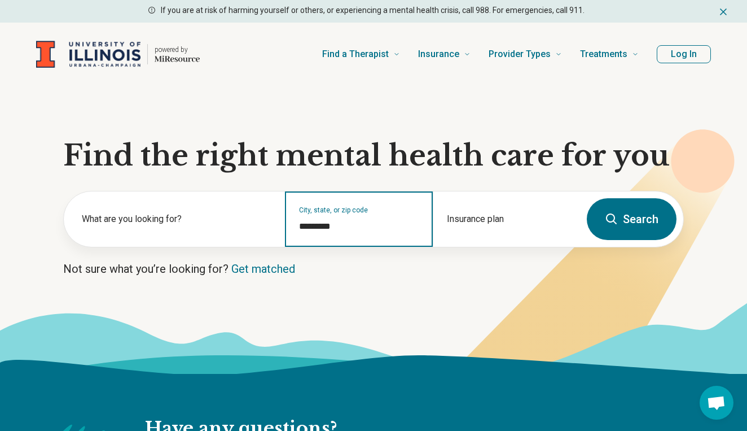
click at [348, 227] on input "*********" at bounding box center [359, 226] width 120 height 14
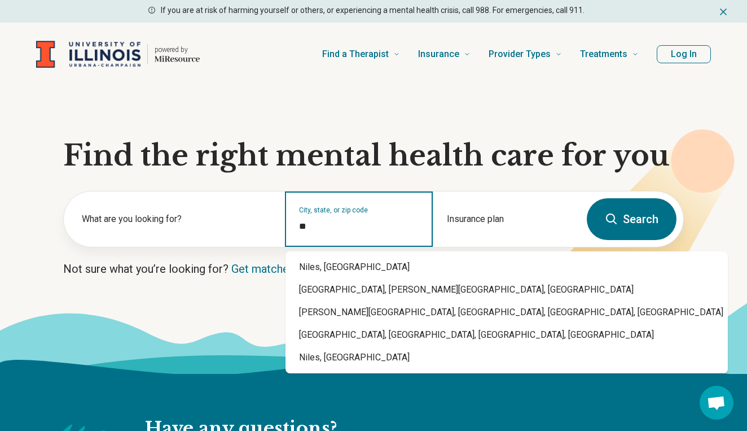
type input "*"
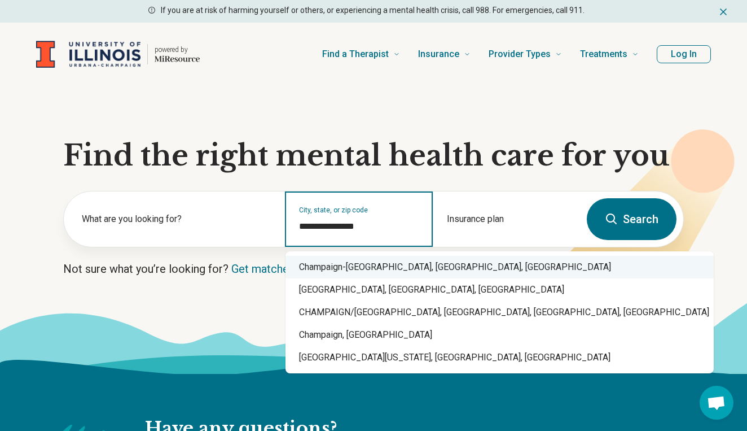
click at [350, 267] on div "Champaign-Urbana, IL, IL" at bounding box center [500, 267] width 428 height 23
type input "**********"
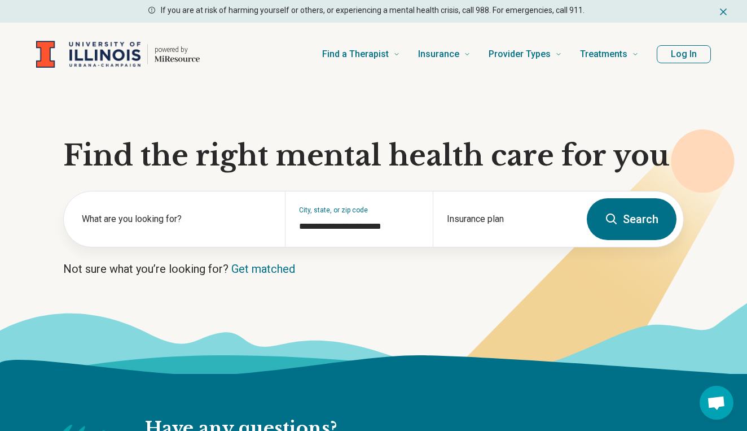
click at [612, 217] on icon at bounding box center [612, 219] width 14 height 14
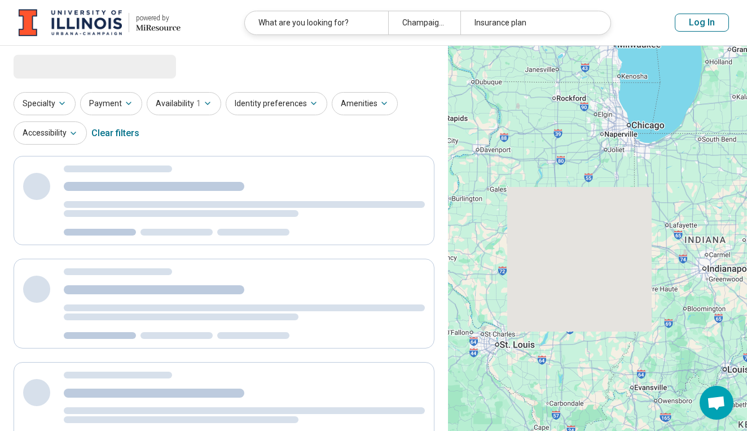
select select "***"
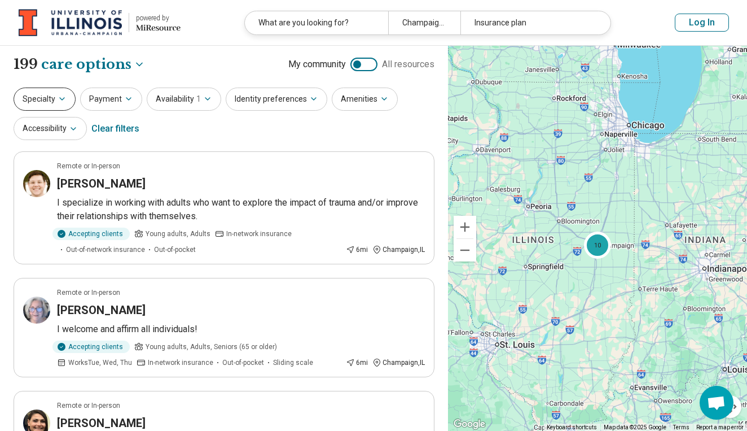
click at [59, 95] on icon "button" at bounding box center [62, 98] width 9 height 9
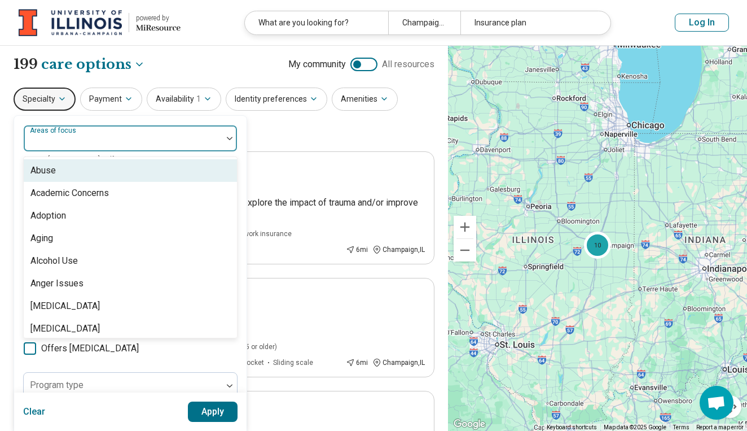
click at [68, 143] on div at bounding box center [123, 143] width 190 height 16
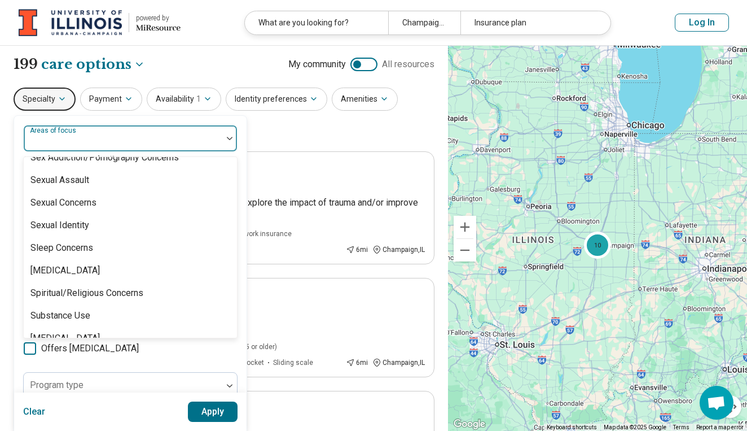
scroll to position [2004, 0]
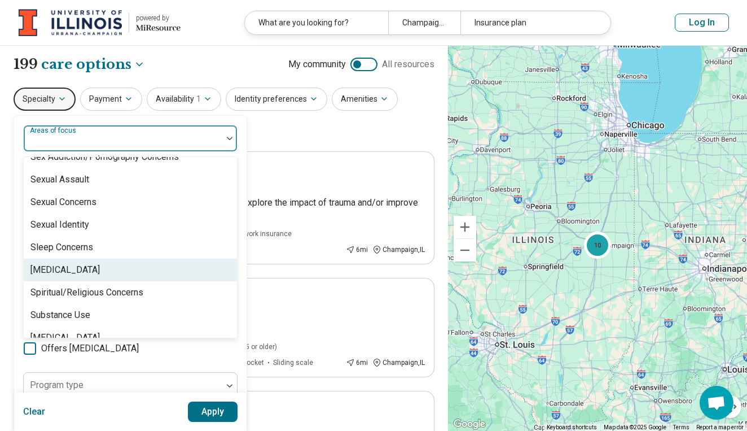
click at [69, 266] on div "[MEDICAL_DATA]" at bounding box center [64, 270] width 69 height 14
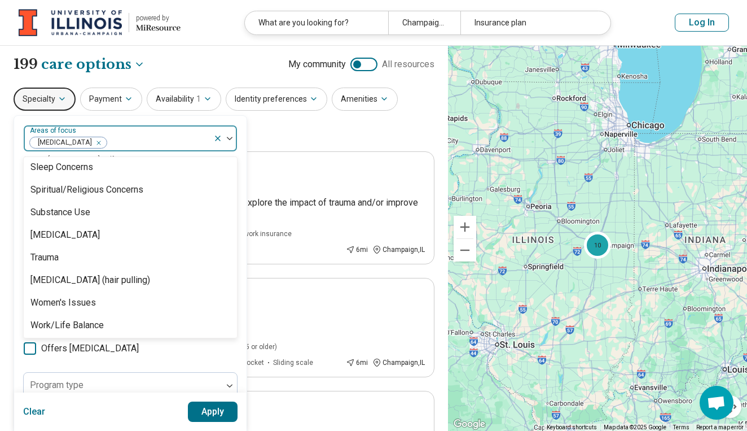
scroll to position [2086, 0]
click at [297, 137] on div "Specialty option Social Anxiety, selected. Abuse, 1 of 99. 99 results available…" at bounding box center [224, 114] width 421 height 55
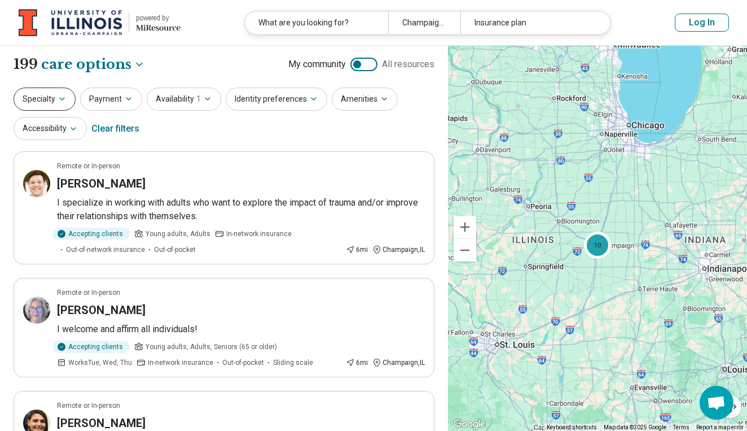
click at [60, 100] on icon "button" at bounding box center [62, 98] width 9 height 9
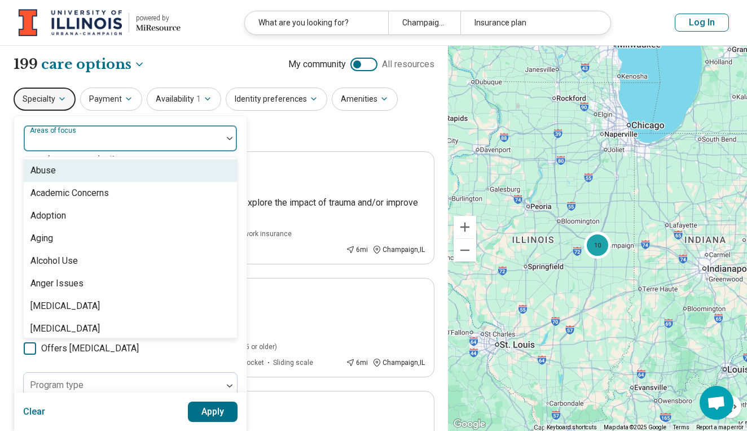
click at [78, 137] on div "Areas of focus" at bounding box center [130, 138] width 214 height 27
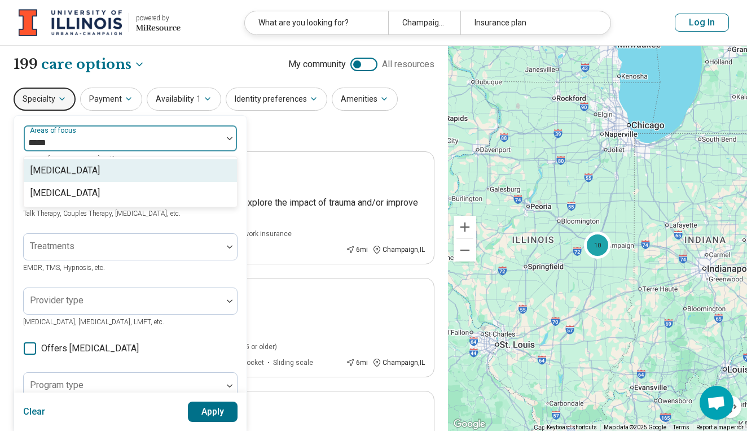
type input "******"
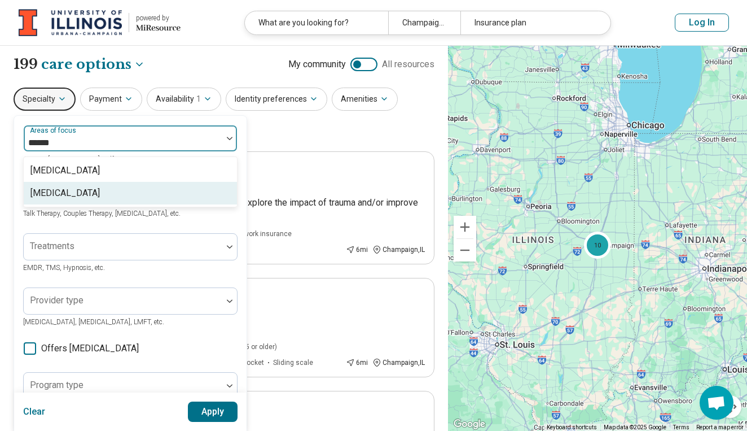
click at [65, 194] on div "[MEDICAL_DATA]" at bounding box center [64, 193] width 69 height 14
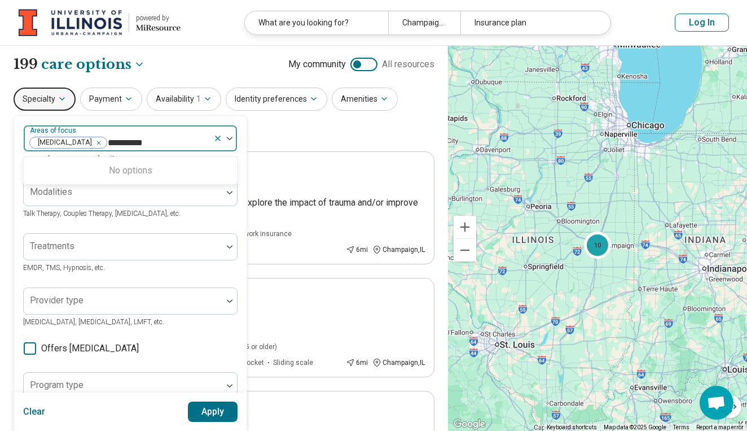
type input "**********"
click at [168, 161] on div "No options" at bounding box center [130, 170] width 213 height 23
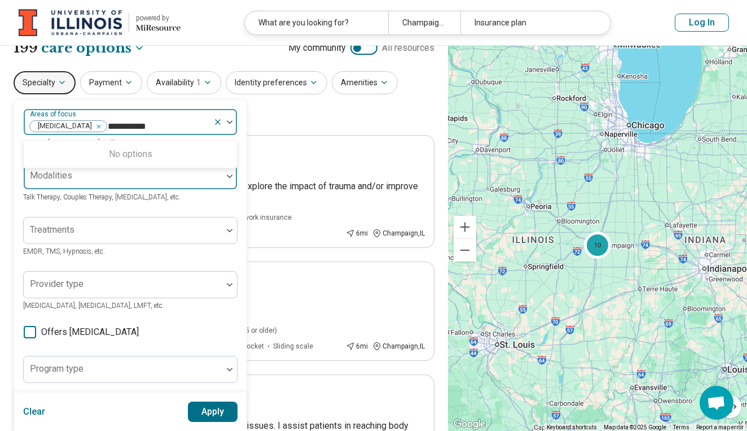
scroll to position [23, 0]
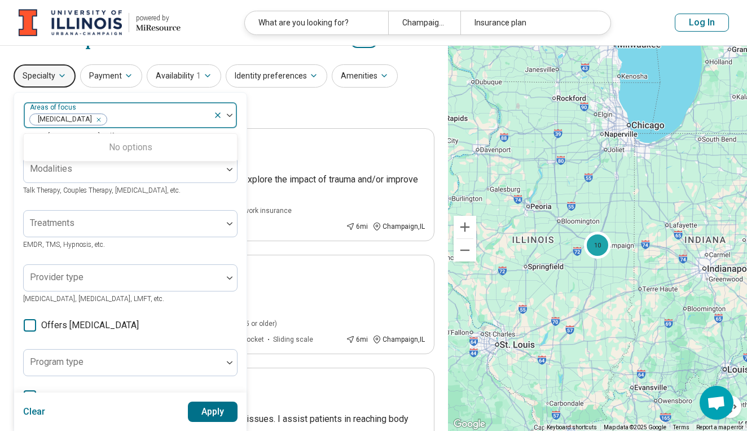
click at [177, 118] on div at bounding box center [158, 120] width 101 height 16
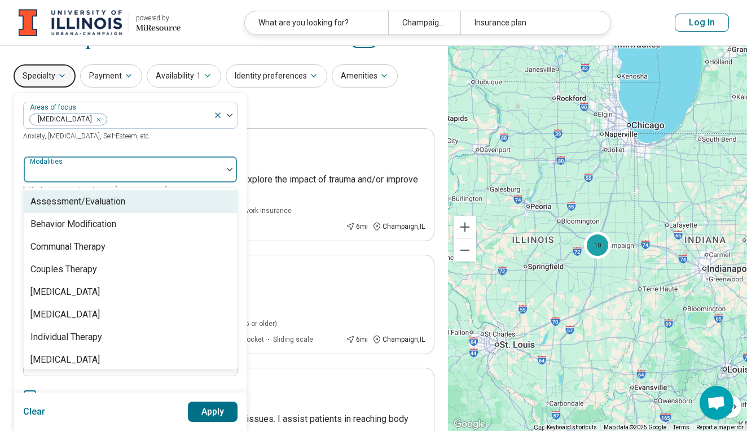
click at [150, 157] on div at bounding box center [123, 169] width 199 height 25
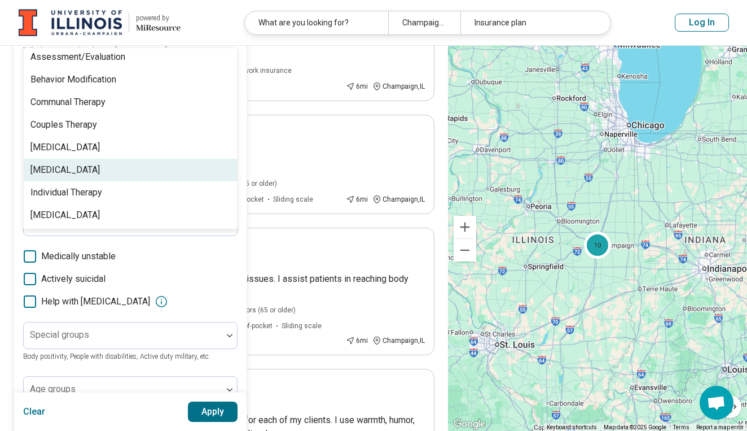
scroll to position [195, 0]
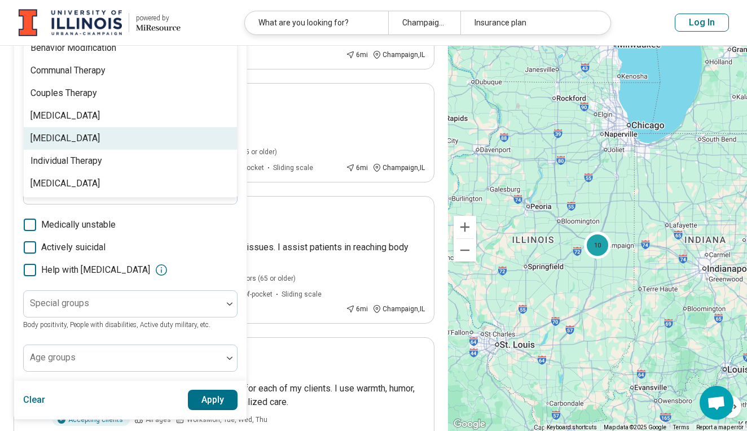
click at [81, 135] on div "[MEDICAL_DATA]" at bounding box center [64, 138] width 69 height 14
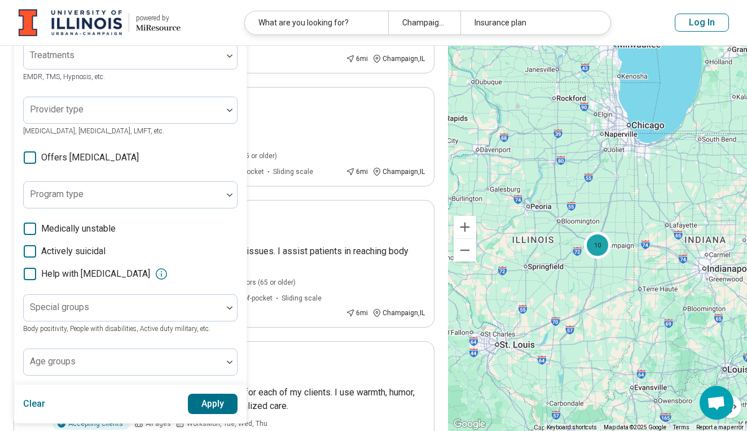
click at [176, 235] on div "Medically unstable Actively suicidal Help with activities of daily living" at bounding box center [130, 251] width 214 height 59
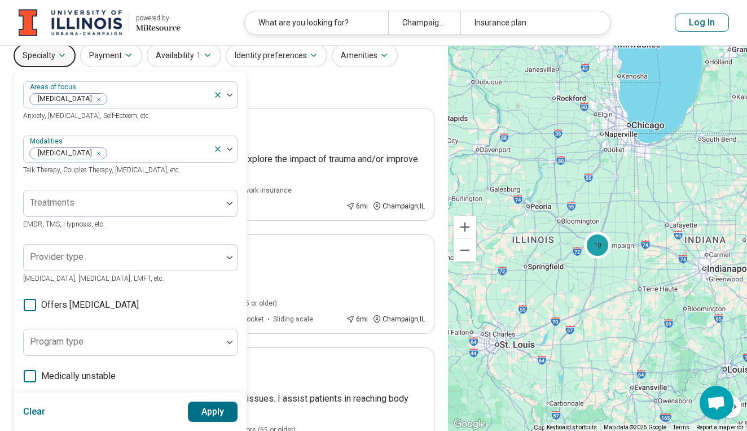
scroll to position [43, 0]
click at [206, 197] on div at bounding box center [123, 203] width 199 height 25
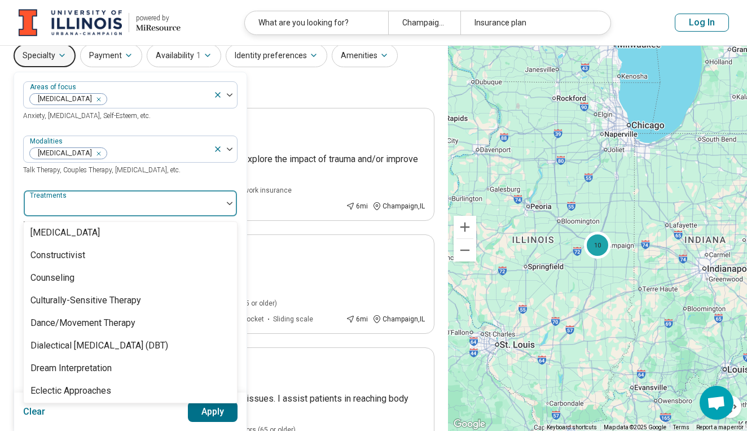
scroll to position [627, 0]
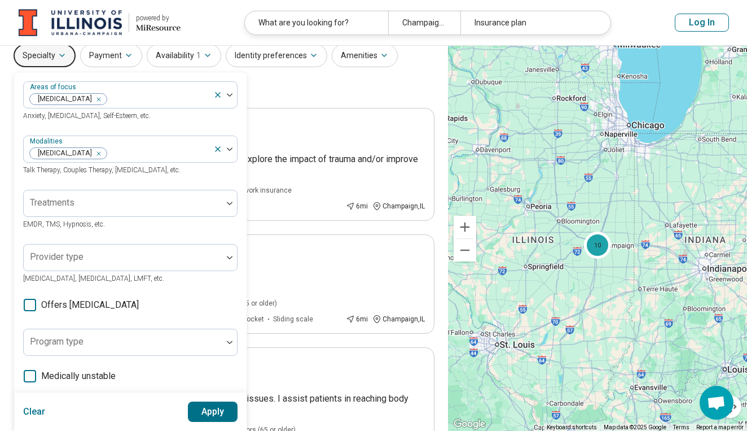
click at [238, 178] on div "Areas of focus Social Anxiety Anxiety, Depression, Self-Esteem, etc. Modalities…" at bounding box center [130, 301] width 232 height 459
click at [231, 257] on img at bounding box center [230, 257] width 6 height 3
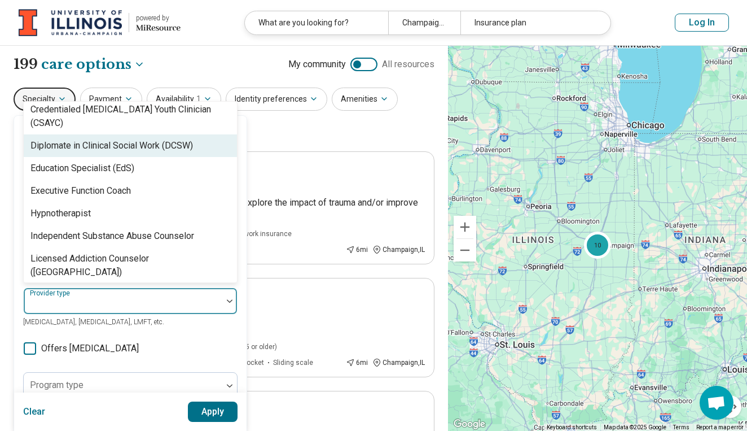
scroll to position [336, 0]
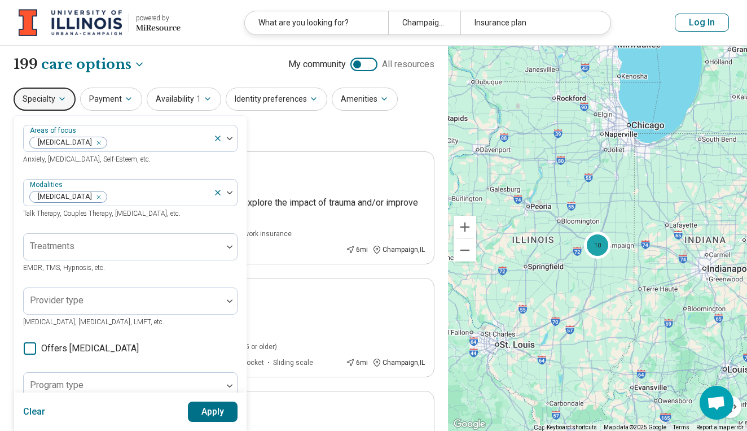
click at [238, 326] on div "Areas of focus Social Anxiety Anxiety, Depression, Self-Esteem, etc. Modalities…" at bounding box center [130, 345] width 232 height 459
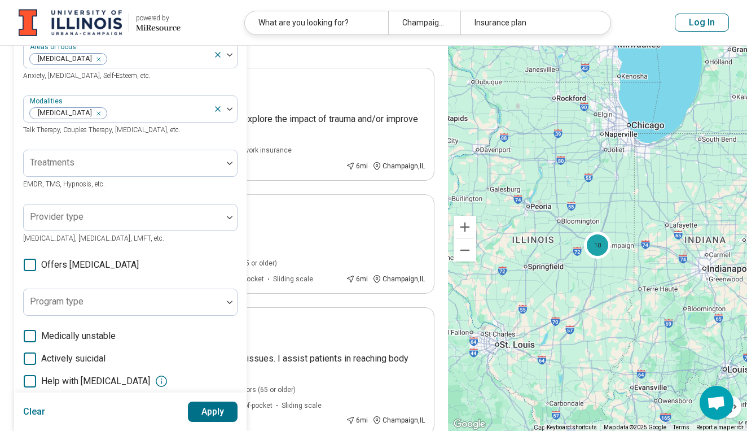
scroll to position [84, 0]
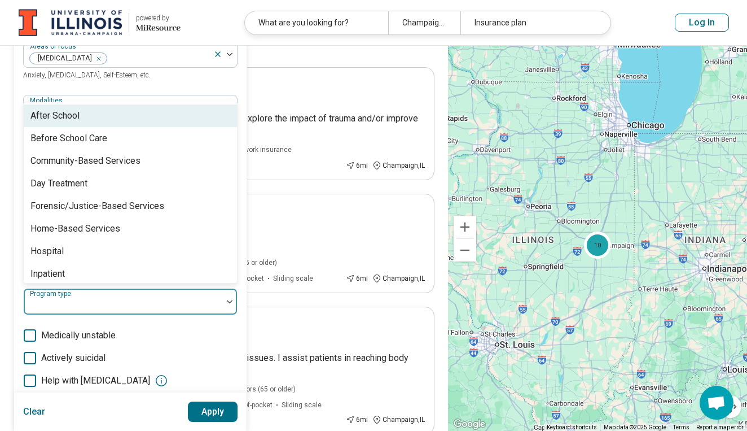
click at [230, 300] on img at bounding box center [230, 301] width 6 height 3
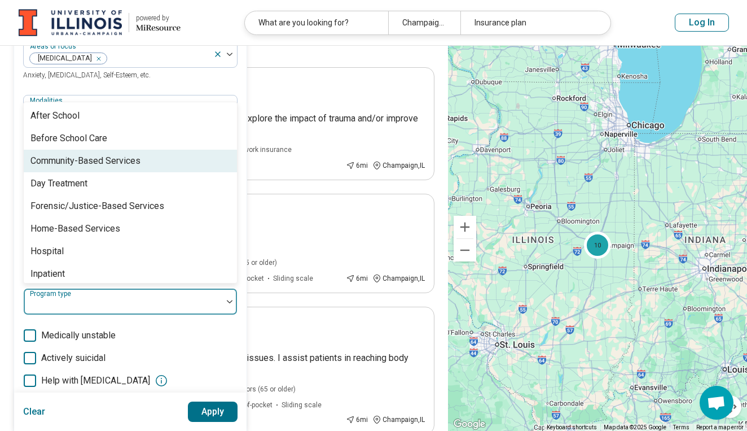
click at [140, 157] on div "Community-Based Services" at bounding box center [85, 161] width 110 height 14
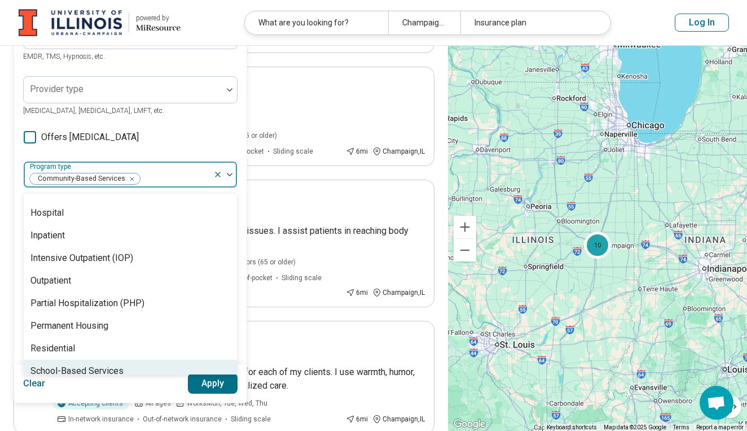
scroll to position [214, 0]
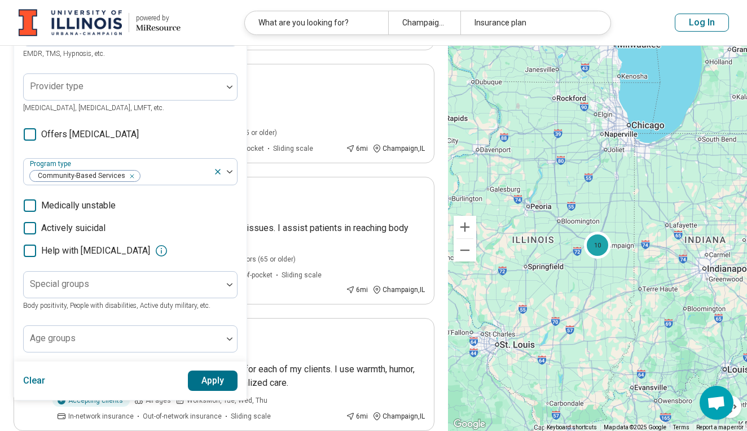
click at [218, 128] on div "Areas of focus Social Anxiety Anxiety, Depression, Self-Esteem, etc. Modalities…" at bounding box center [130, 131] width 214 height 441
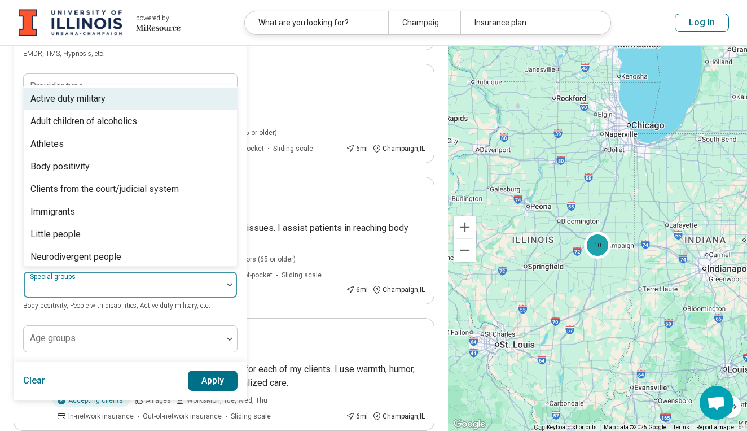
click at [227, 283] on img at bounding box center [230, 284] width 6 height 3
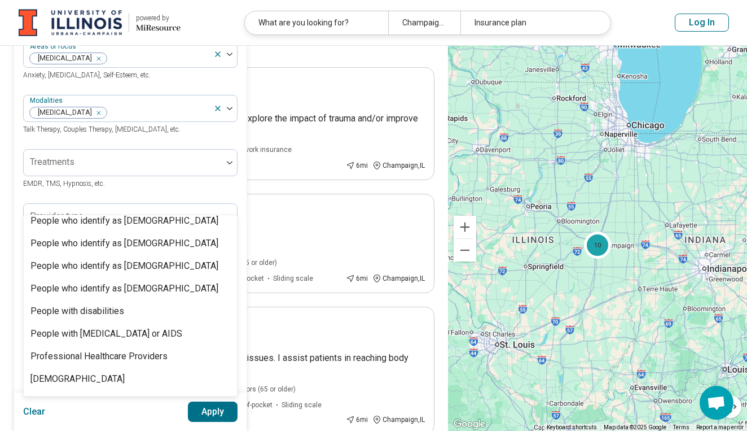
scroll to position [343, 0]
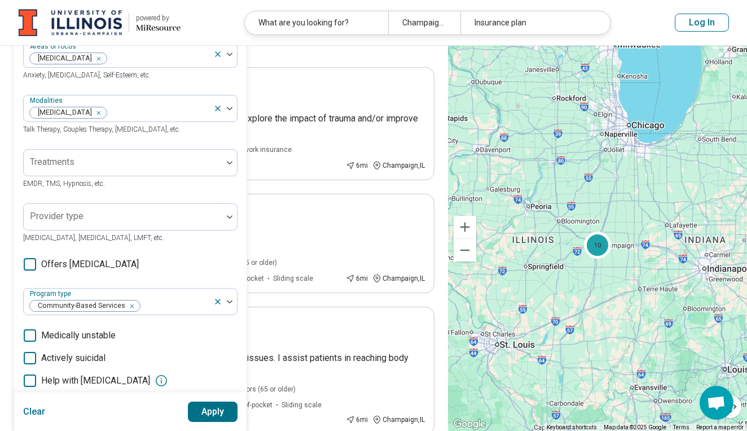
click at [106, 417] on div "Clear Apply" at bounding box center [130, 411] width 232 height 38
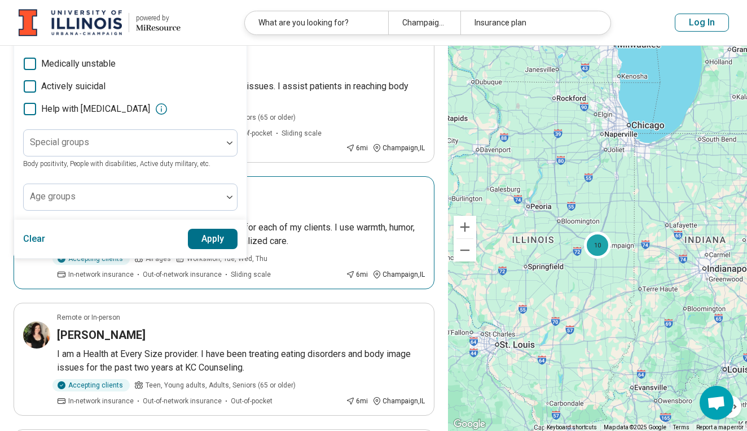
scroll to position [356, 0]
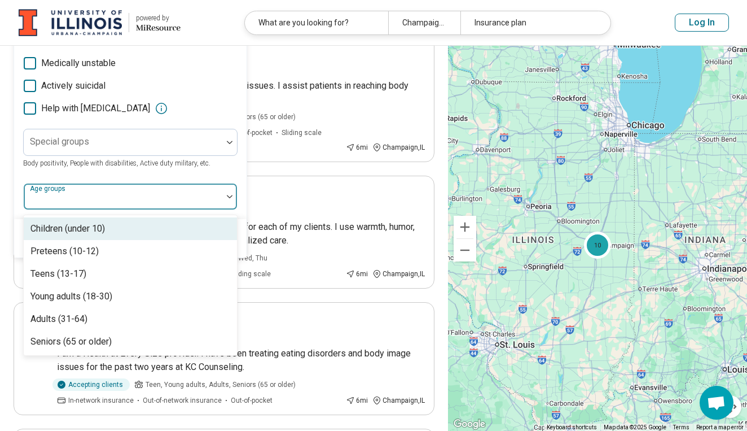
click at [229, 198] on div at bounding box center [229, 196] width 15 height 26
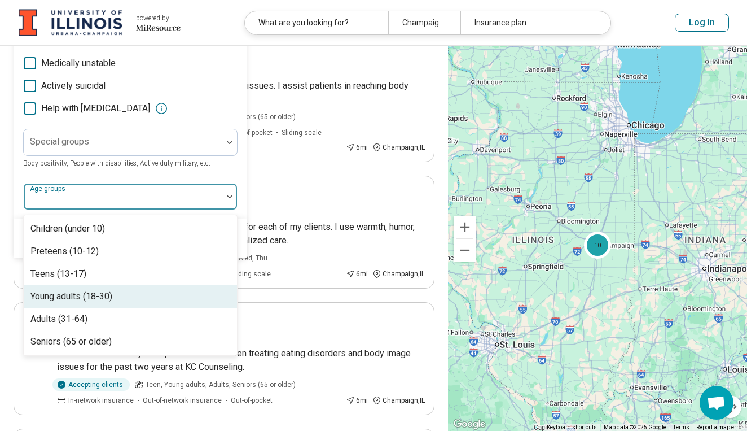
click at [155, 291] on div "Young adults (18-30)" at bounding box center [130, 296] width 213 height 23
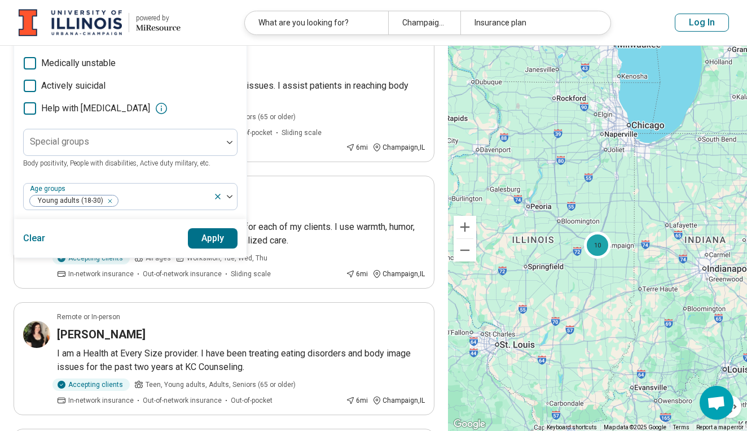
click at [221, 236] on button "Apply" at bounding box center [213, 238] width 50 height 20
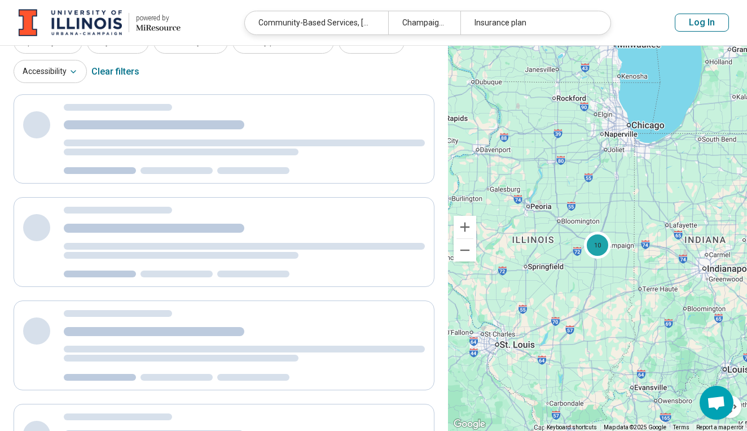
scroll to position [0, 0]
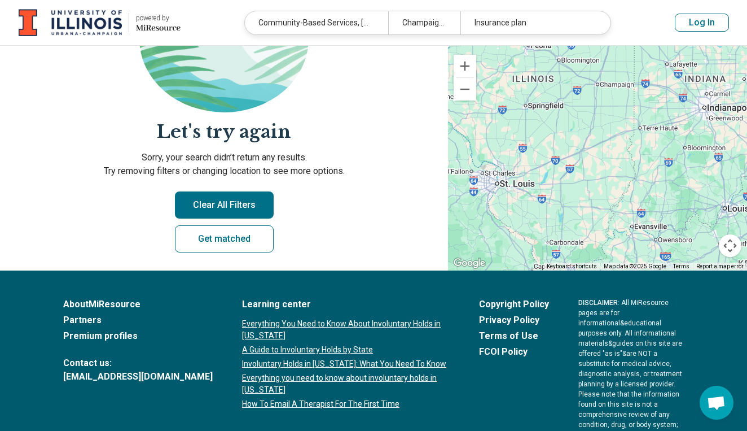
scroll to position [186, 0]
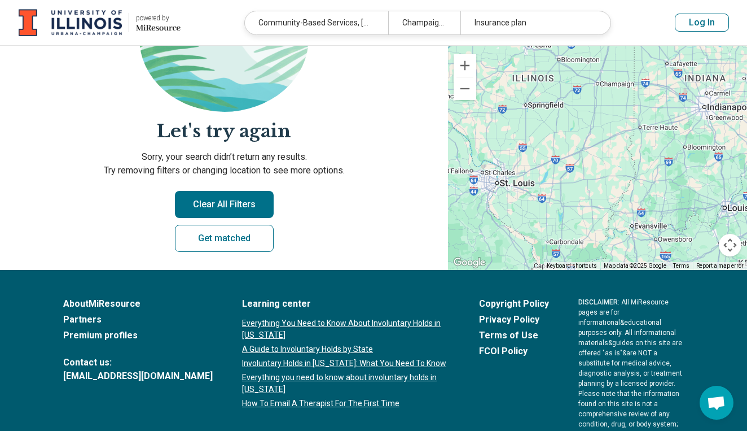
click at [232, 206] on button "Clear All Filters" at bounding box center [224, 204] width 99 height 27
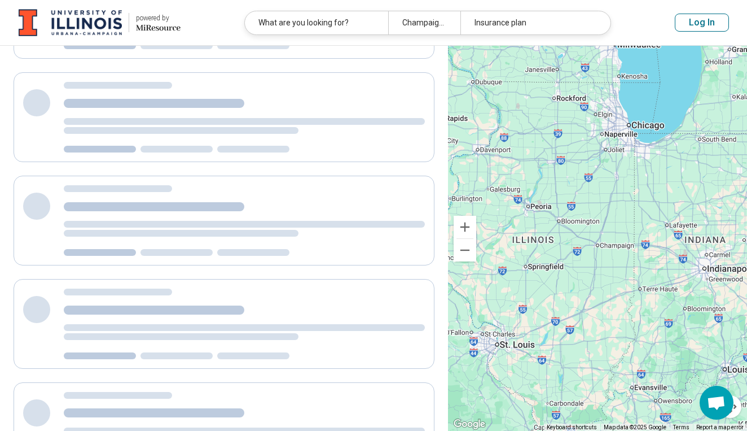
scroll to position [18, 0]
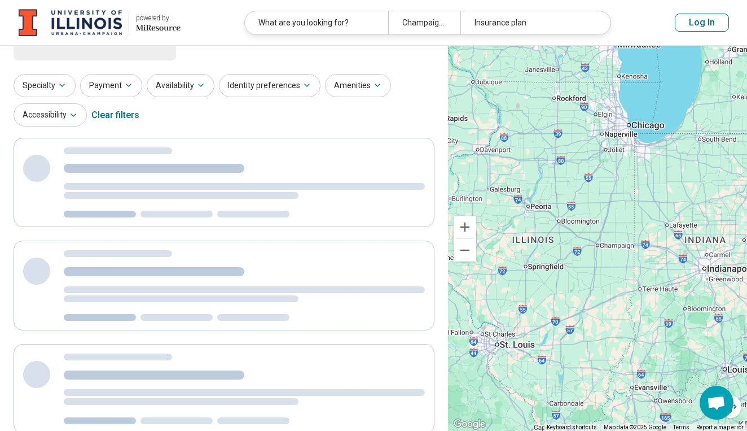
select select "***"
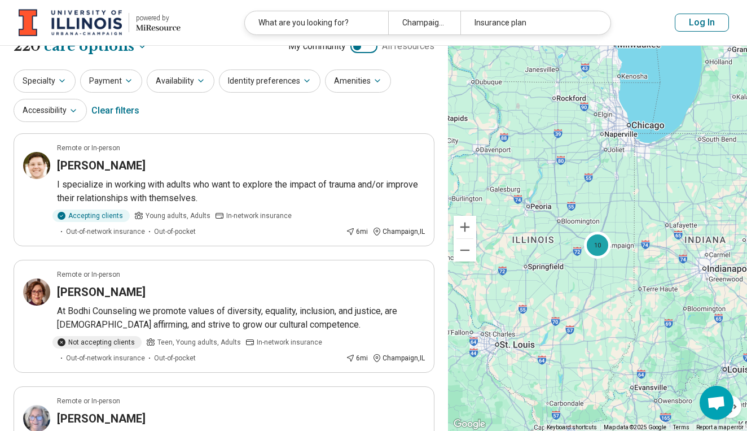
click at [66, 98] on div "Specialty Payment Availability Identity preferences Amenities Accessibility Cle…" at bounding box center [224, 96] width 421 height 55
click at [109, 123] on div "Clear filters" at bounding box center [115, 110] width 48 height 27
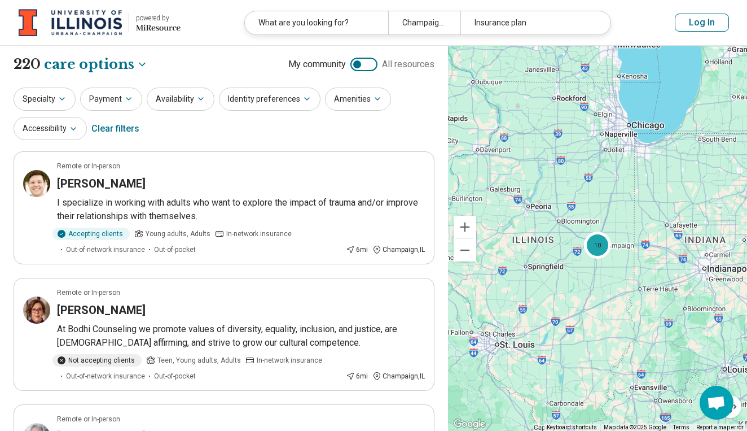
click at [127, 128] on div "Clear filters" at bounding box center [115, 128] width 48 height 27
click at [61, 102] on icon "button" at bounding box center [62, 98] width 9 height 9
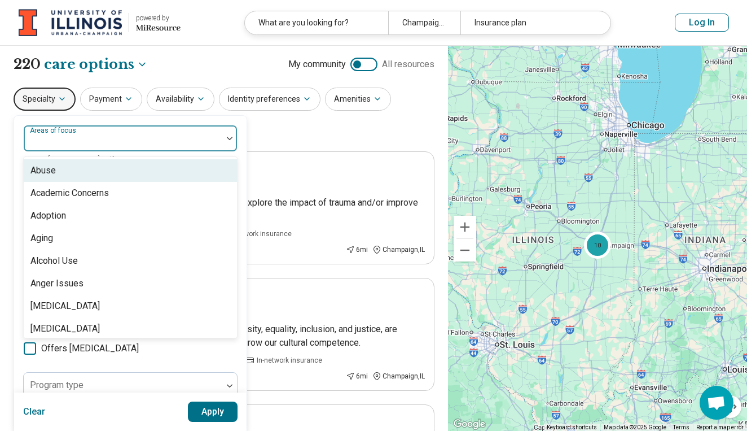
click at [90, 141] on div at bounding box center [123, 143] width 190 height 16
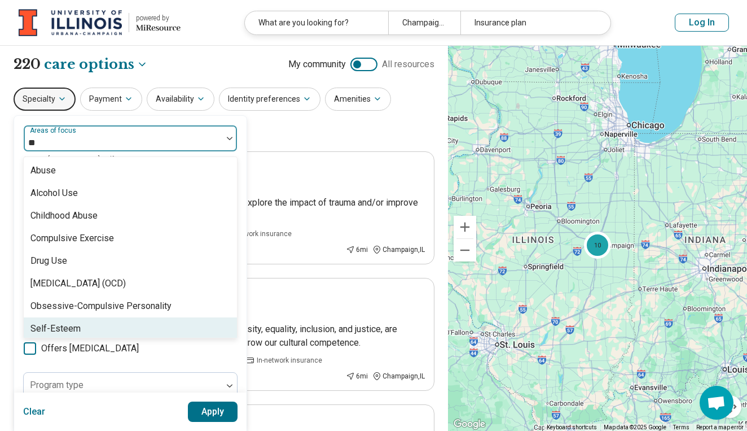
type input "*"
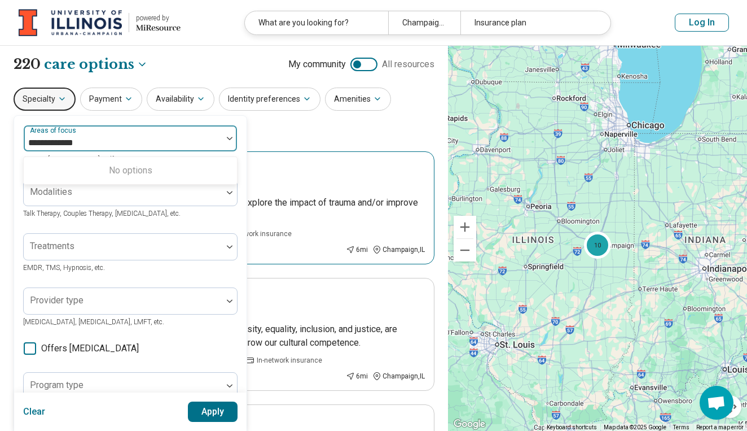
type input "**********"
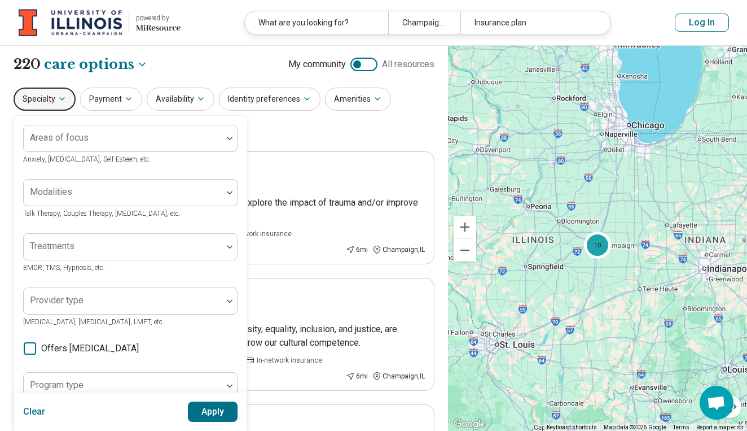
click at [253, 132] on div "Specialty Areas of focus Anxiety, Depression, Self-Esteem, etc. Modalities Talk…" at bounding box center [224, 114] width 421 height 55
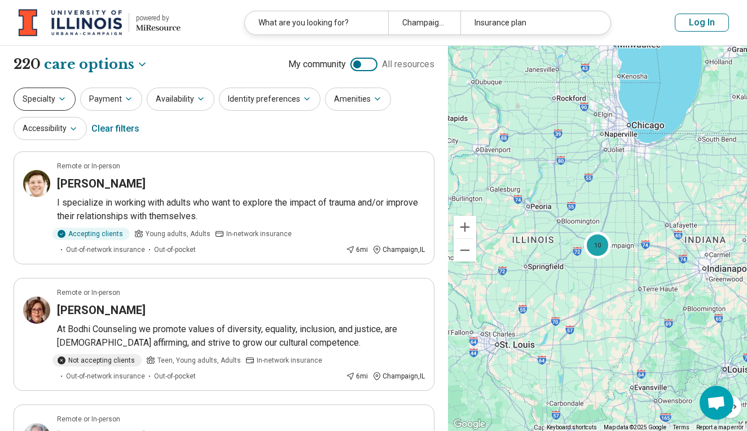
click at [65, 100] on icon "button" at bounding box center [62, 98] width 9 height 9
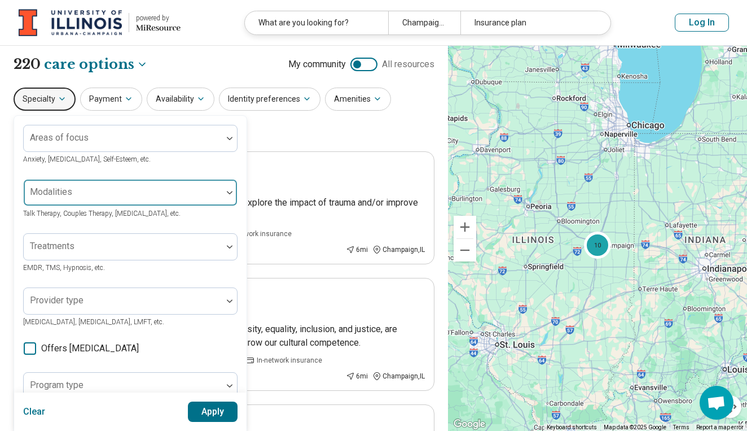
click at [84, 194] on div at bounding box center [123, 197] width 190 height 16
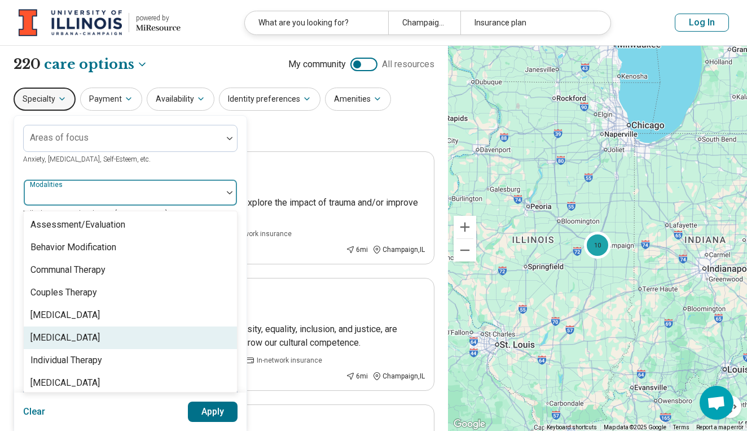
click at [73, 338] on div "[MEDICAL_DATA]" at bounding box center [64, 338] width 69 height 14
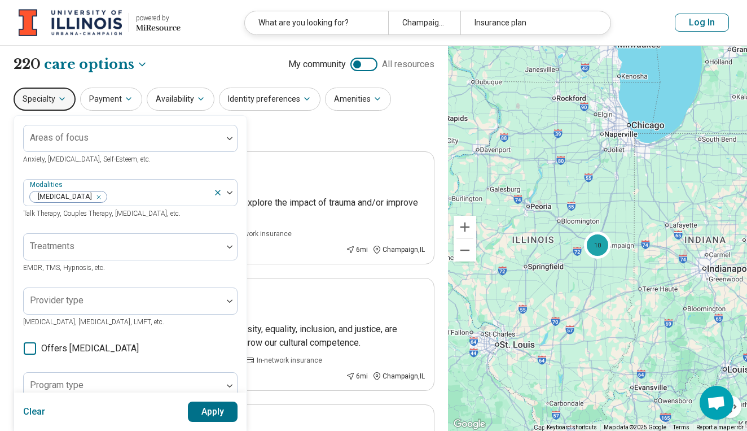
click at [209, 162] on div "Areas of focus Anxiety, Depression, Self-Esteem, etc." at bounding box center [130, 145] width 214 height 41
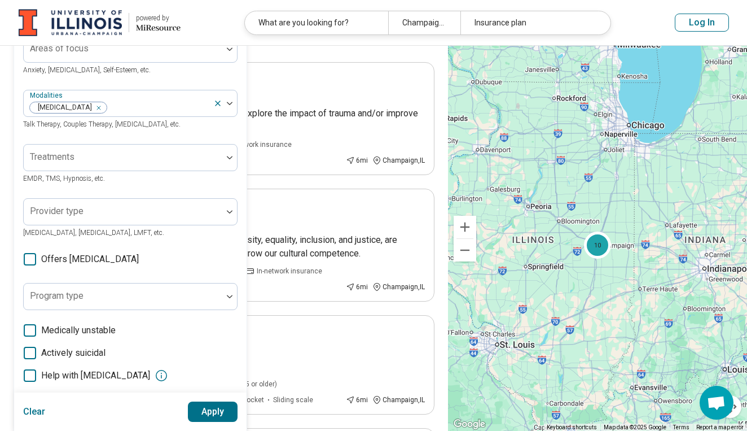
scroll to position [90, 0]
click at [209, 411] on button "Apply" at bounding box center [213, 411] width 50 height 20
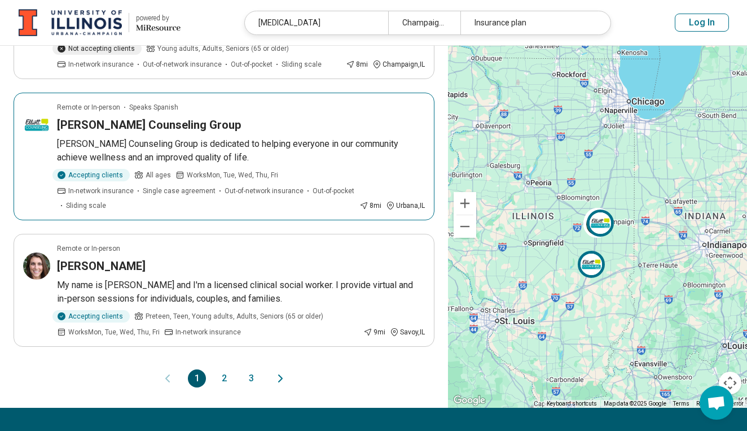
scroll to position [1158, 0]
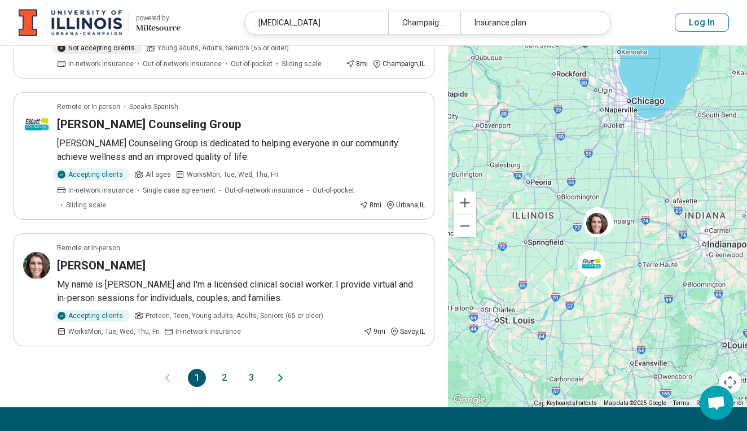
click at [223, 368] on button "2" at bounding box center [224, 377] width 18 height 18
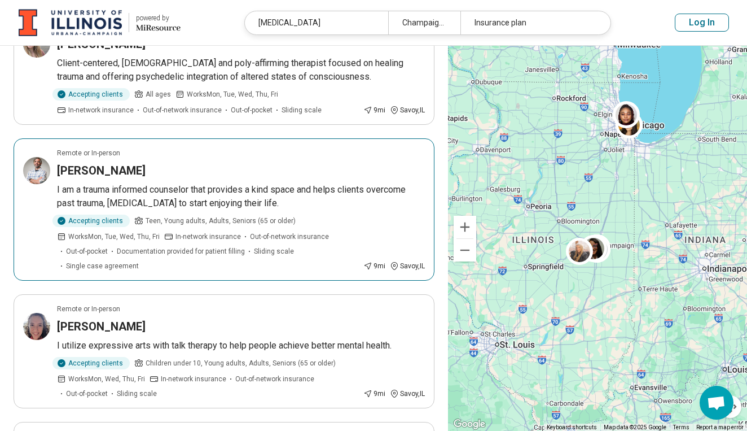
scroll to position [178, 0]
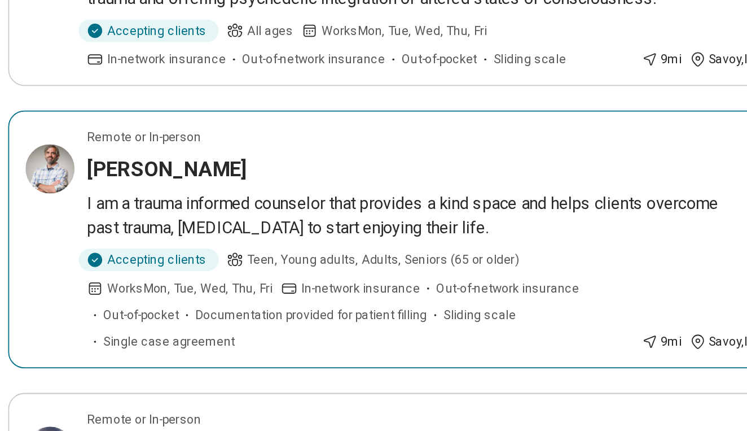
click at [32, 260] on img at bounding box center [36, 273] width 27 height 27
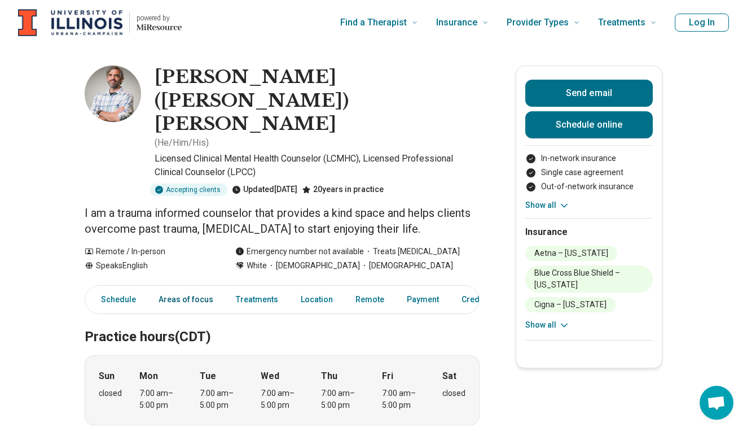
click at [165, 288] on link "Areas of focus" at bounding box center [186, 299] width 68 height 23
click at [108, 95] on img at bounding box center [113, 93] width 56 height 56
